Goal: Task Accomplishment & Management: Complete application form

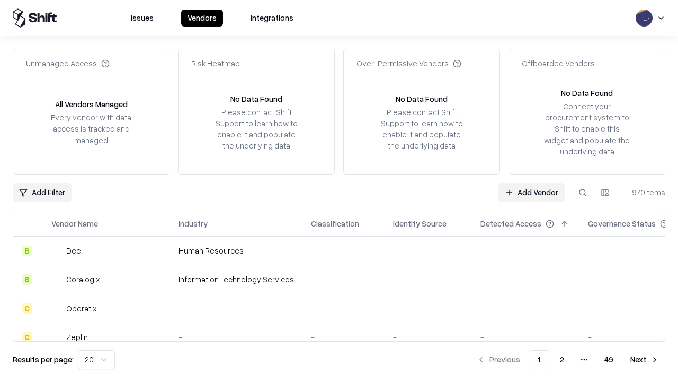
click at [531, 192] on link "Add Vendor" at bounding box center [532, 192] width 66 height 19
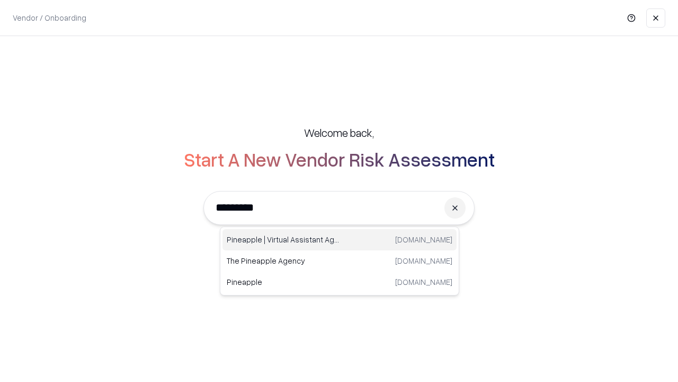
click at [340, 240] on div "Pineapple | Virtual Assistant Agency [DOMAIN_NAME]" at bounding box center [340, 239] width 234 height 21
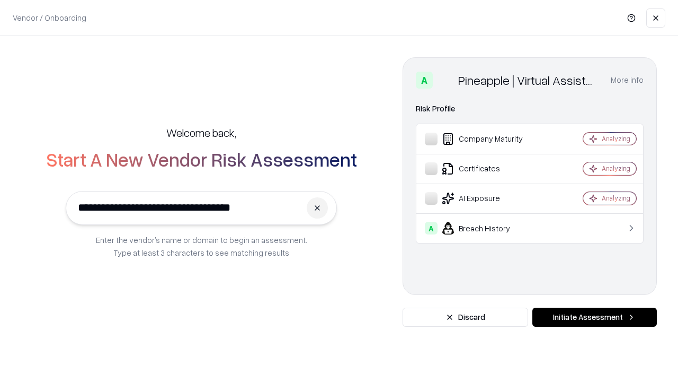
type input "**********"
click at [595, 317] on button "Initiate Assessment" at bounding box center [595, 316] width 125 height 19
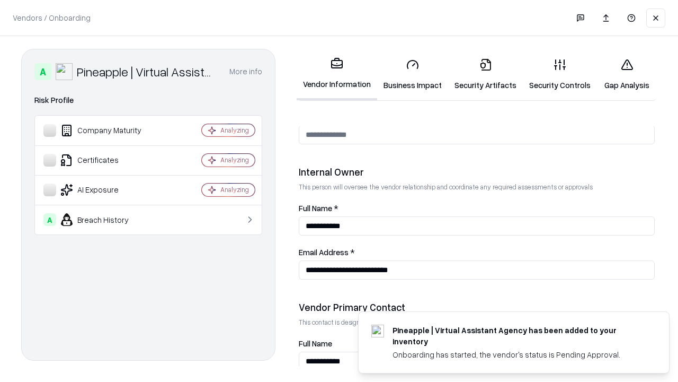
scroll to position [549, 0]
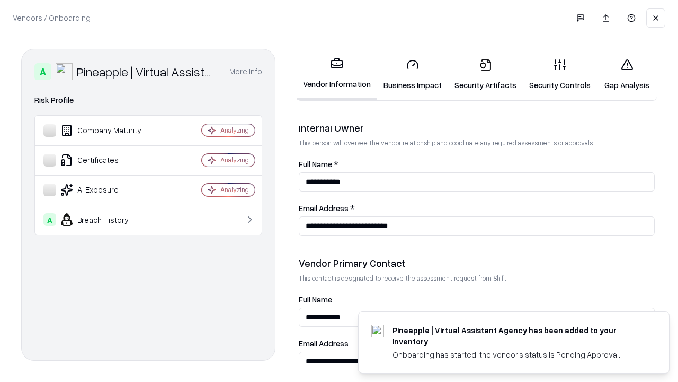
click at [413, 74] on link "Business Impact" at bounding box center [412, 74] width 71 height 49
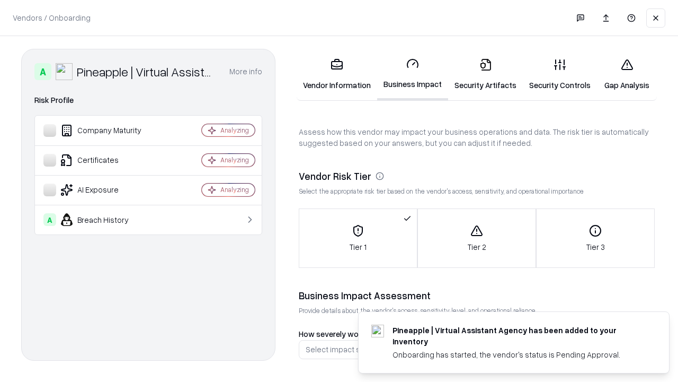
click at [485, 74] on link "Security Artifacts" at bounding box center [485, 74] width 75 height 49
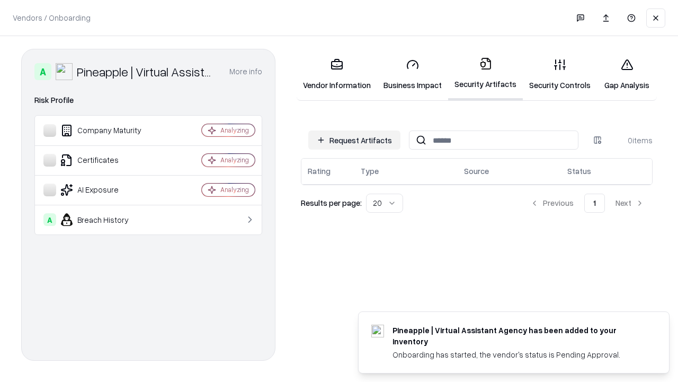
click at [354, 140] on button "Request Artifacts" at bounding box center [354, 139] width 92 height 19
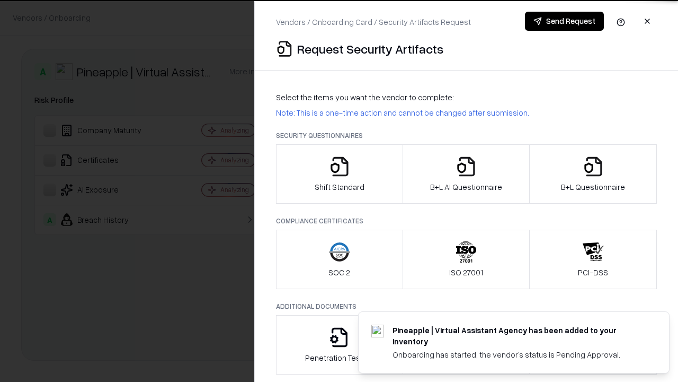
click at [339, 174] on icon "button" at bounding box center [339, 166] width 21 height 21
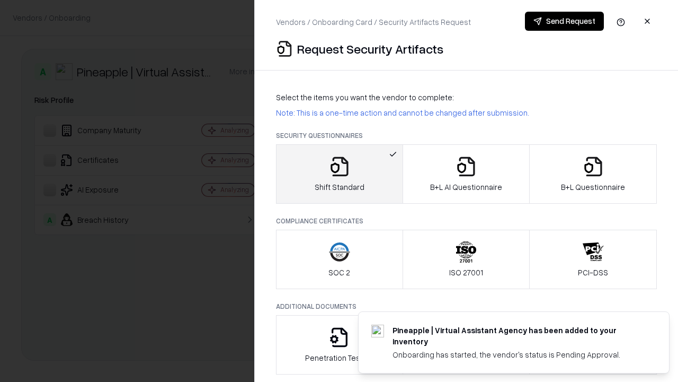
click at [564, 21] on button "Send Request" at bounding box center [564, 21] width 79 height 19
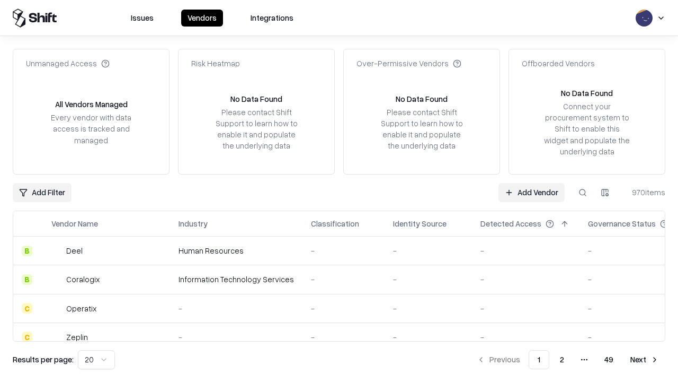
click at [583, 192] on button at bounding box center [582, 192] width 19 height 19
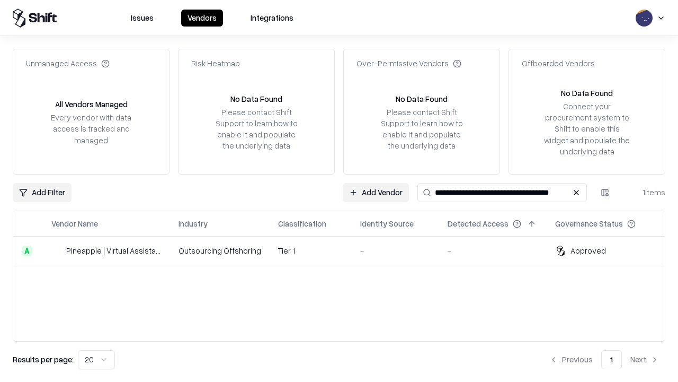
type input "**********"
click at [345, 250] on td "Tier 1" at bounding box center [311, 250] width 82 height 29
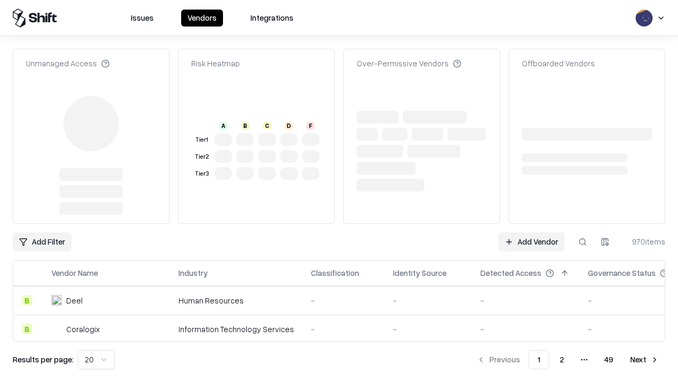
click at [531, 232] on link "Add Vendor" at bounding box center [532, 241] width 66 height 19
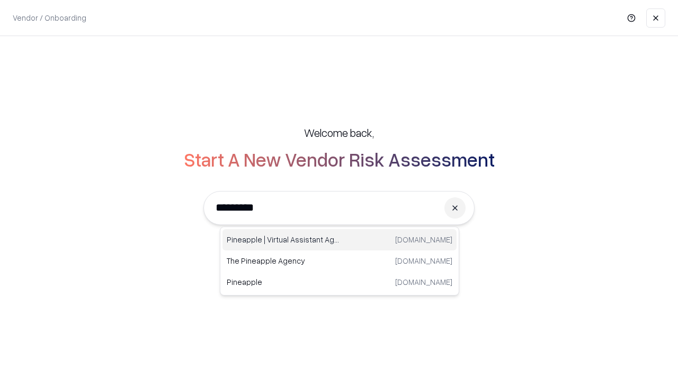
click at [340, 240] on div "Pineapple | Virtual Assistant Agency [DOMAIN_NAME]" at bounding box center [340, 239] width 234 height 21
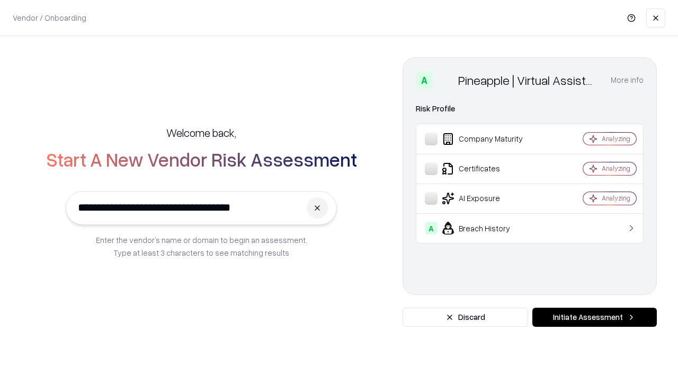
type input "**********"
click at [595, 317] on button "Initiate Assessment" at bounding box center [595, 316] width 125 height 19
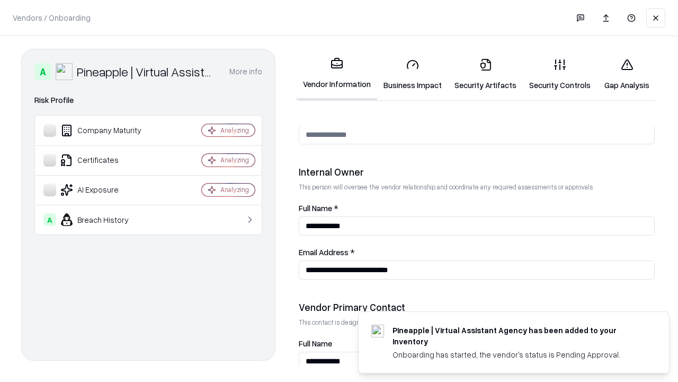
scroll to position [549, 0]
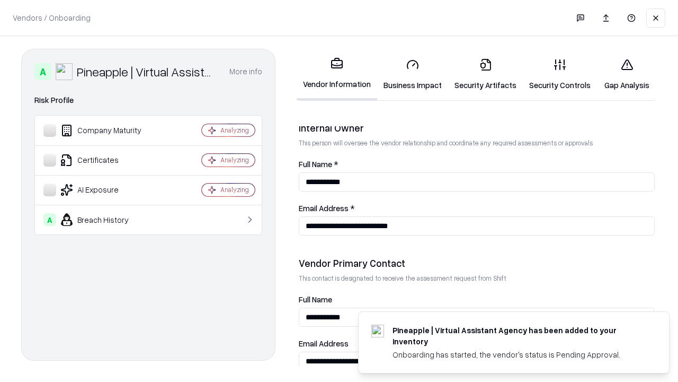
click at [627, 74] on link "Gap Analysis" at bounding box center [627, 74] width 60 height 49
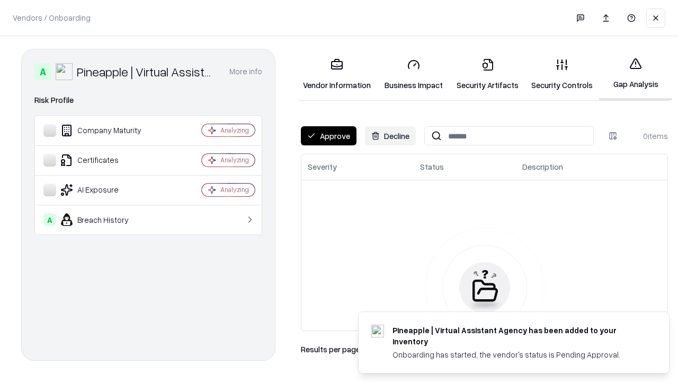
click at [329, 136] on button "Approve" at bounding box center [329, 135] width 56 height 19
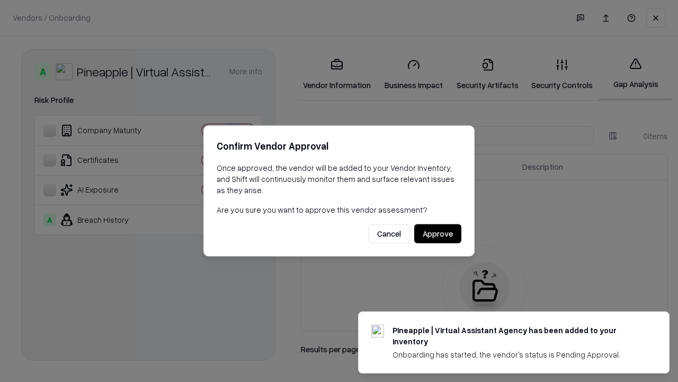
click at [438, 233] on button "Approve" at bounding box center [437, 233] width 47 height 19
